Goal: Task Accomplishment & Management: Use online tool/utility

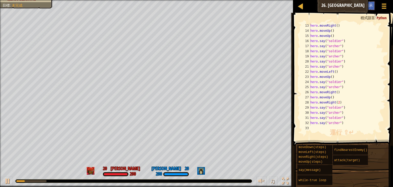
scroll to position [15, 0]
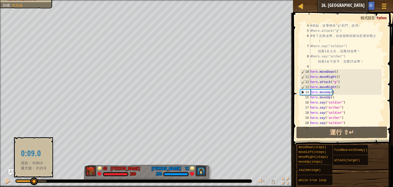
drag, startPoint x: 46, startPoint y: 182, endPoint x: 28, endPoint y: 179, distance: 19.0
click at [30, 179] on div at bounding box center [34, 181] width 8 height 8
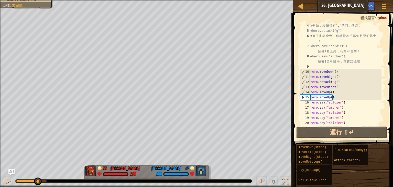
drag, startPoint x: 30, startPoint y: 180, endPoint x: 39, endPoint y: 187, distance: 11.2
click at [39, 187] on div "♫" at bounding box center [146, 179] width 293 height 15
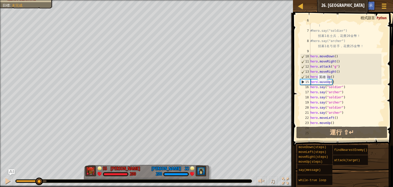
scroll to position [31, 0]
click at [334, 76] on div "# 有 了 足 夠 金 幣 ， 你 就 能 夠 招 募 你 想 要 的 戰 士 ！ #hero.say("soldier") 招 募 1 名 士 兵 ， 花 …" at bounding box center [346, 77] width 72 height 118
type textarea "hero.moveUp()"
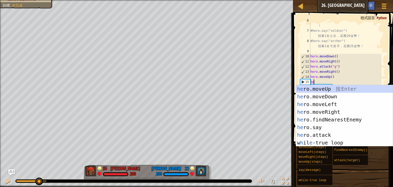
scroll to position [2, 0]
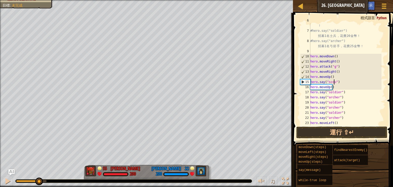
type textarea "hero.say("scout")"
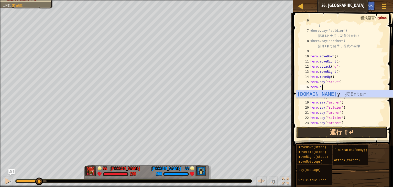
scroll to position [2, 1]
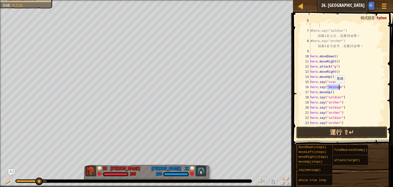
click at [333, 80] on div "# 有 了 足 夠 金 幣 ， 你 就 能 夠 招 募 你 想 要 的 戰 士 ！ #hero.say("soldier") 招 募 1 名 士 兵 ， 花 …" at bounding box center [346, 77] width 72 height 118
click at [331, 86] on div "# 有 了 足 夠 金 幣 ， 你 就 能 夠 招 募 你 想 要 的 戰 士 ！ #hero.say("soldier") 招 募 1 名 士 兵 ， 花 …" at bounding box center [346, 77] width 72 height 118
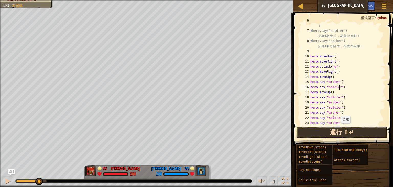
type textarea "hero.say("soldier")"
click at [336, 128] on button "運行 ⇧↵" at bounding box center [342, 132] width 91 height 12
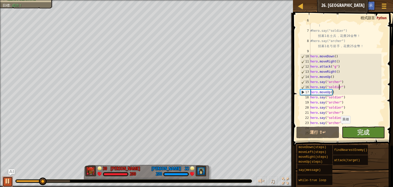
click at [10, 181] on div at bounding box center [7, 181] width 7 height 7
drag, startPoint x: 41, startPoint y: 183, endPoint x: 43, endPoint y: 173, distance: 9.4
click at [43, 173] on div "♫" at bounding box center [146, 179] width 293 height 15
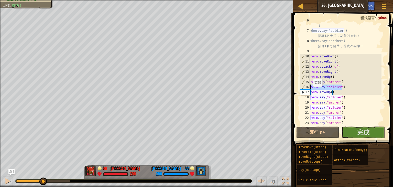
drag, startPoint x: 347, startPoint y: 84, endPoint x: 310, endPoint y: 86, distance: 36.7
click at [310, 86] on div "hero.say("soldier") 6 7 8 9 10 11 12 13 14 15 16 17 18 19 20 21 22 23 24 25 # 有…" at bounding box center [342, 74] width 86 height 102
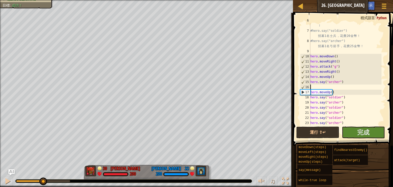
type textarea "hero.moveUp()"
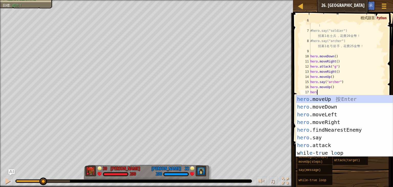
type textarea "hero."
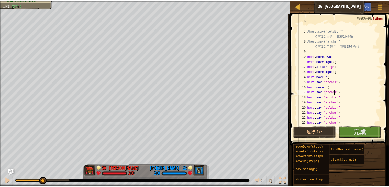
scroll to position [2, 2]
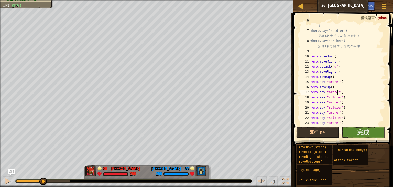
type textarea "hero.say("archer")"
click at [376, 129] on button "完成" at bounding box center [363, 132] width 43 height 12
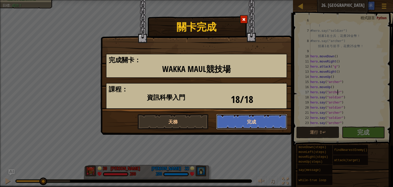
click at [249, 116] on button "完成" at bounding box center [251, 121] width 71 height 15
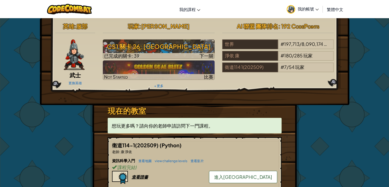
click at [265, 174] on span "進入[GEOGRAPHIC_DATA]" at bounding box center [243, 177] width 58 height 6
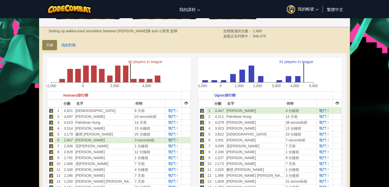
scroll to position [102, 0]
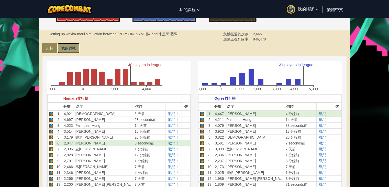
click at [74, 50] on link "我的對戰" at bounding box center [69, 48] width 22 height 10
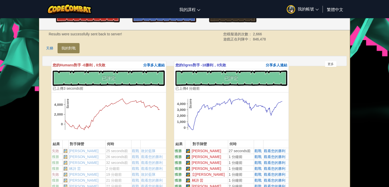
click at [45, 52] on link "天梯" at bounding box center [49, 48] width 15 height 10
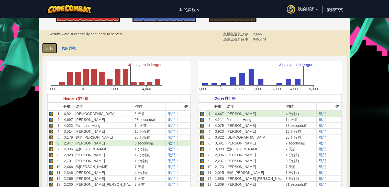
scroll to position [26, 0]
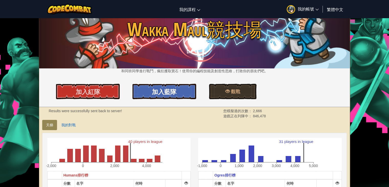
click at [153, 95] on span "加入藍隊" at bounding box center [164, 92] width 25 height 8
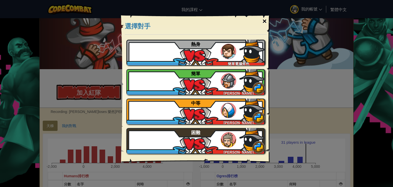
click at [268, 18] on div "×" at bounding box center [265, 21] width 12 height 15
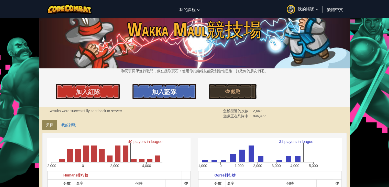
click at [184, 93] on link "加入藍隊" at bounding box center [165, 91] width 64 height 15
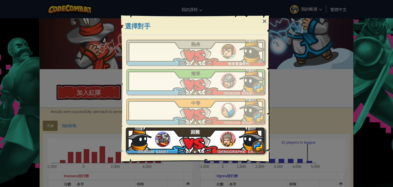
click at [234, 130] on div "[PERSON_NAME]" at bounding box center [195, 141] width 139 height 26
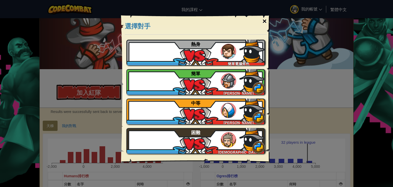
click at [267, 23] on div "×" at bounding box center [265, 21] width 12 height 15
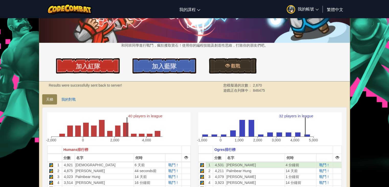
scroll to position [128, 0]
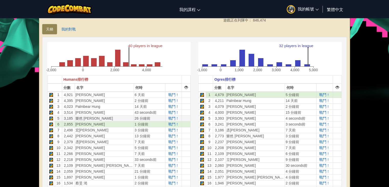
scroll to position [77, 0]
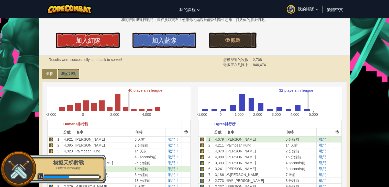
click at [61, 75] on link "我的對戰" at bounding box center [69, 74] width 22 height 10
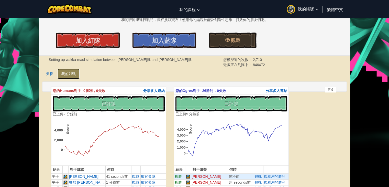
click at [58, 70] on link "我的對戰" at bounding box center [69, 74] width 22 height 10
click at [42, 75] on link "天梯" at bounding box center [49, 74] width 15 height 10
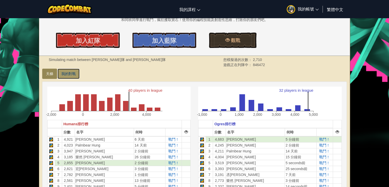
click at [78, 74] on link "我的對戰" at bounding box center [69, 74] width 22 height 10
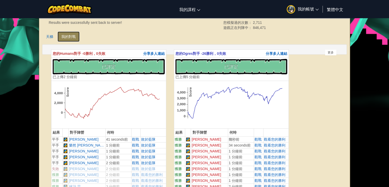
scroll to position [154, 0]
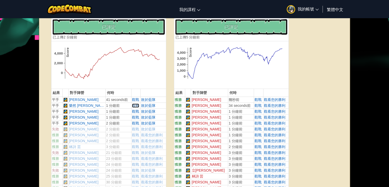
click at [132, 105] on span "觀戰" at bounding box center [135, 105] width 7 height 4
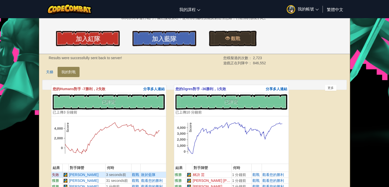
scroll to position [77, 0]
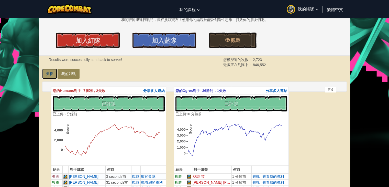
click at [44, 71] on link "天梯" at bounding box center [49, 74] width 15 height 10
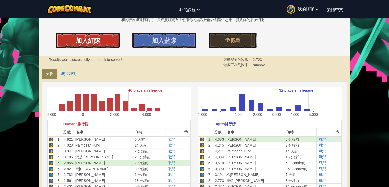
click at [86, 40] on span "加入紅隊" at bounding box center [88, 40] width 25 height 8
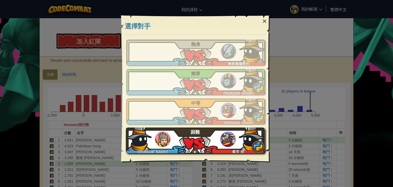
click at [203, 132] on div "林永泰 蔡旻 澔 困難" at bounding box center [195, 141] width 139 height 26
click at [209, 141] on div "林永泰 蔡旻 澔 困難" at bounding box center [195, 141] width 139 height 26
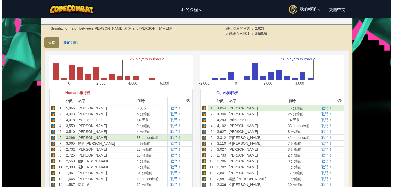
scroll to position [77, 0]
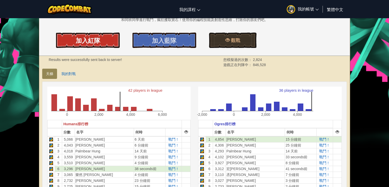
click at [84, 44] on span "加入紅隊" at bounding box center [88, 40] width 25 height 8
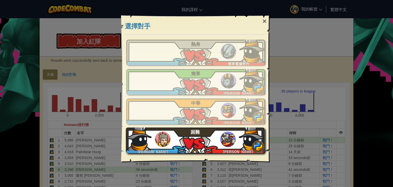
click at [209, 142] on div "[PERSON_NAME] 困難" at bounding box center [195, 141] width 139 height 26
